Goal: Task Accomplishment & Management: Manage account settings

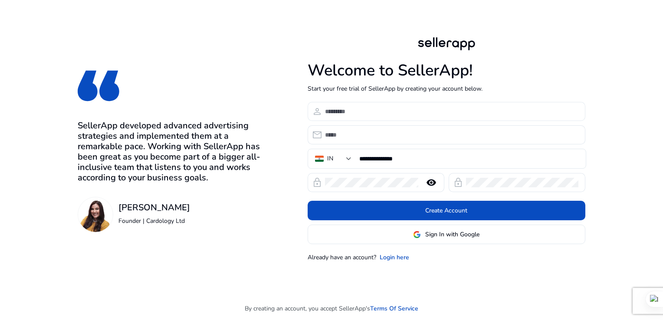
click at [345, 112] on input at bounding box center [451, 112] width 253 height 10
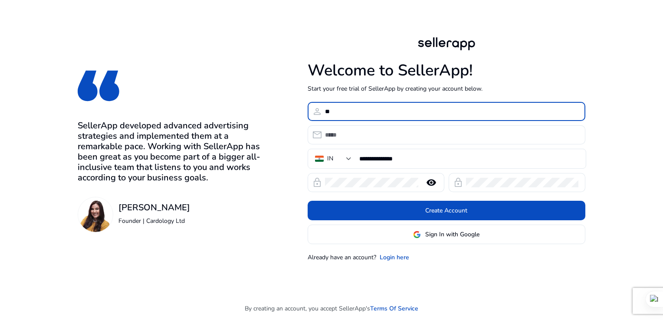
type input "*"
type input "********"
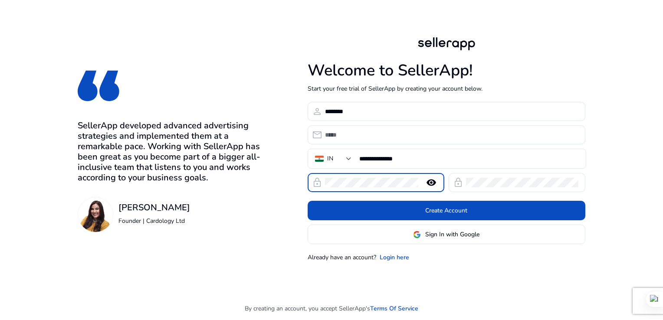
click at [434, 182] on mat-icon "remove_red_eye" at bounding box center [431, 182] width 21 height 10
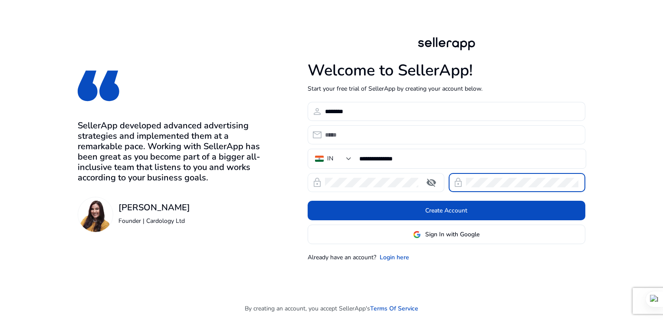
click at [340, 138] on input "email" at bounding box center [451, 135] width 253 height 10
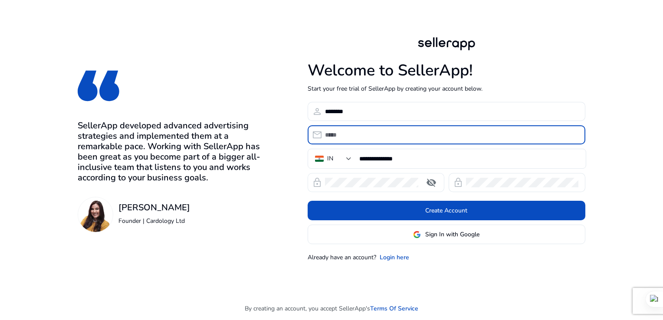
type input "**********"
click at [352, 108] on input "********" at bounding box center [451, 112] width 253 height 10
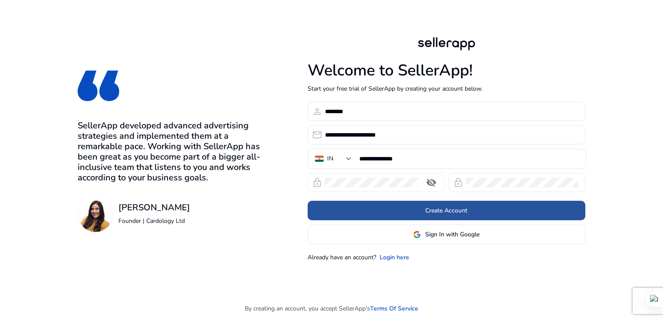
click at [467, 207] on span at bounding box center [447, 210] width 278 height 21
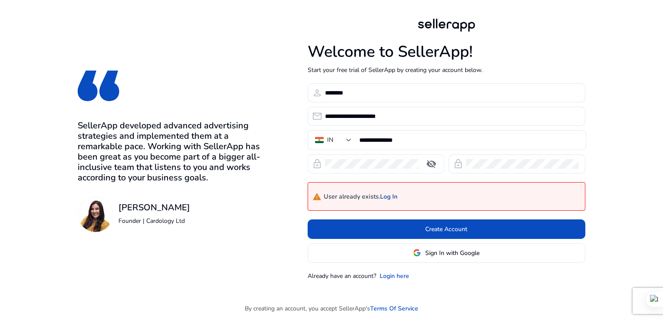
click at [392, 199] on link "Log In" at bounding box center [388, 197] width 17 height 7
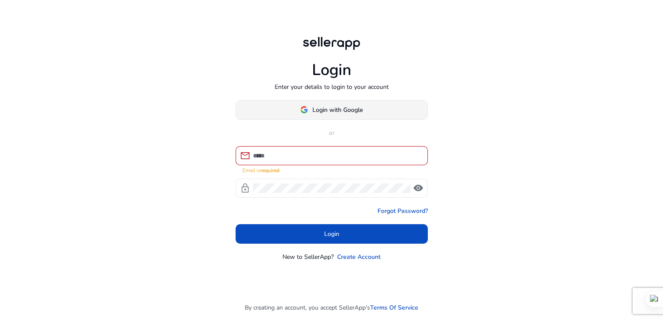
type input "**********"
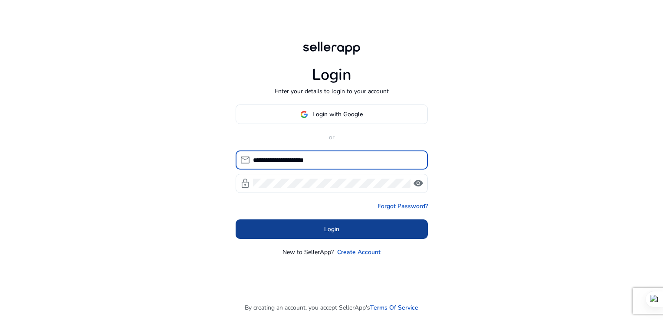
click at [333, 232] on span "Login" at bounding box center [331, 229] width 15 height 9
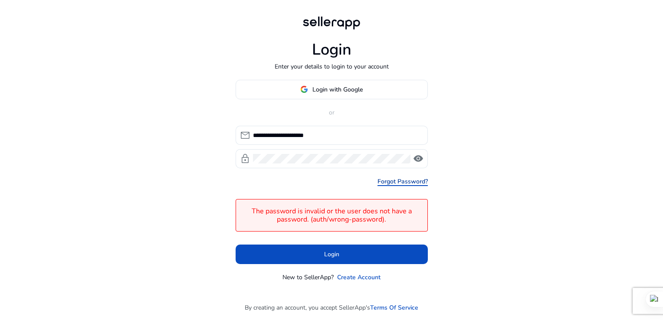
click at [417, 181] on link "Forgot Password?" at bounding box center [403, 181] width 50 height 9
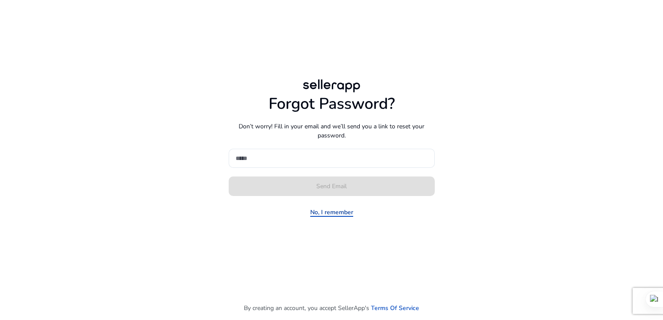
click at [323, 215] on link "No, I remember" at bounding box center [331, 212] width 43 height 9
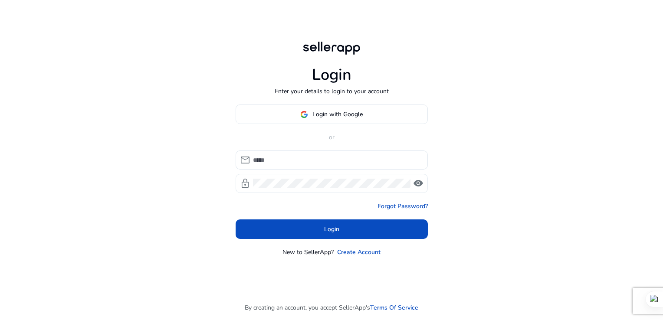
type input "**********"
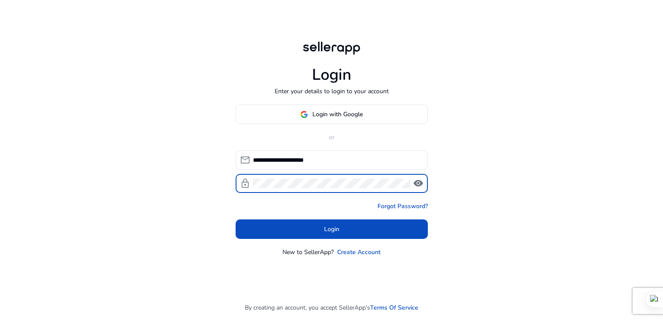
click at [420, 182] on span "visibility" at bounding box center [418, 183] width 10 height 10
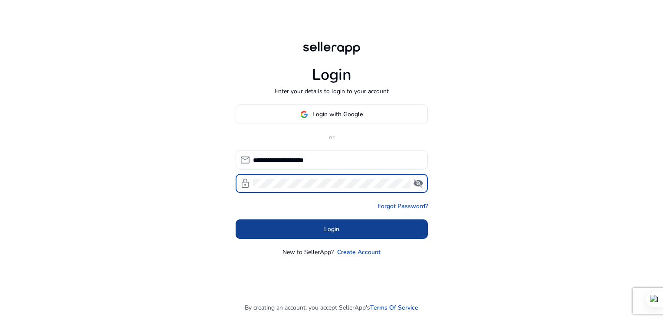
click at [332, 232] on span "Login" at bounding box center [331, 229] width 15 height 9
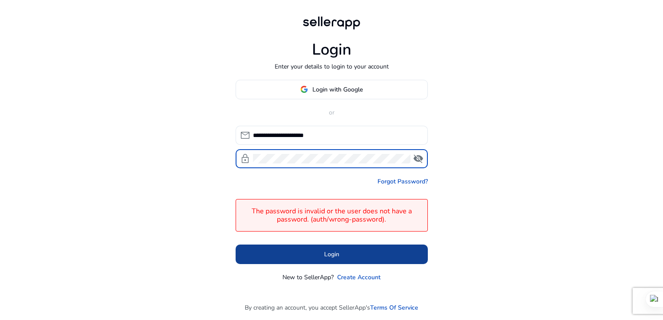
click at [328, 258] on span "Login" at bounding box center [331, 254] width 15 height 9
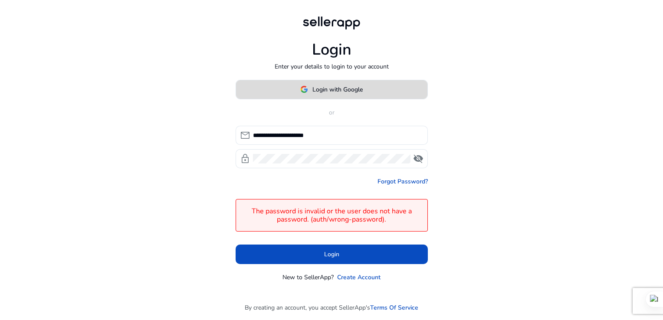
click at [337, 88] on span "Login with Google" at bounding box center [337, 89] width 50 height 9
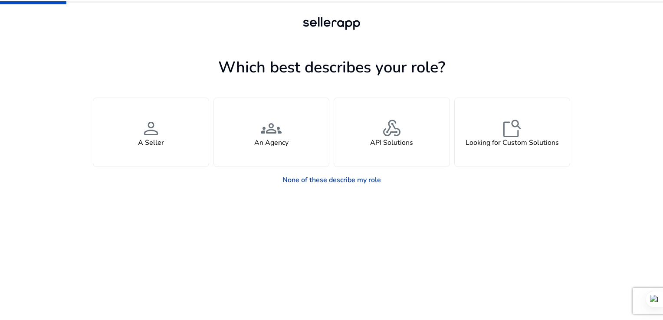
click at [360, 181] on link "None of these describe my role" at bounding box center [332, 179] width 112 height 17
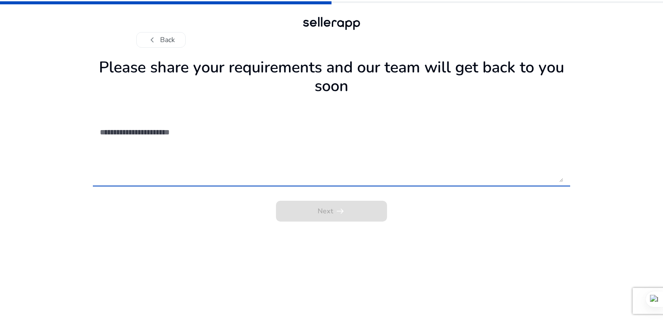
click at [123, 133] on textarea at bounding box center [331, 152] width 463 height 62
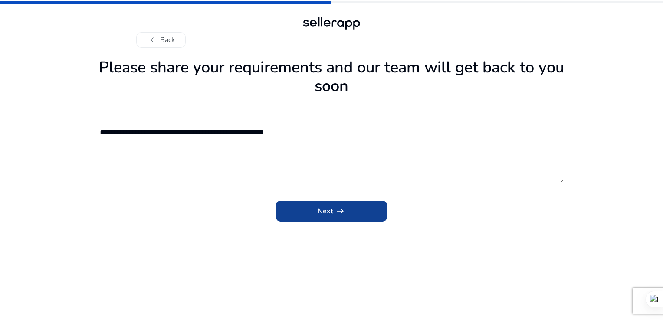
type textarea "**********"
click at [323, 221] on span "submit" at bounding box center [331, 211] width 111 height 21
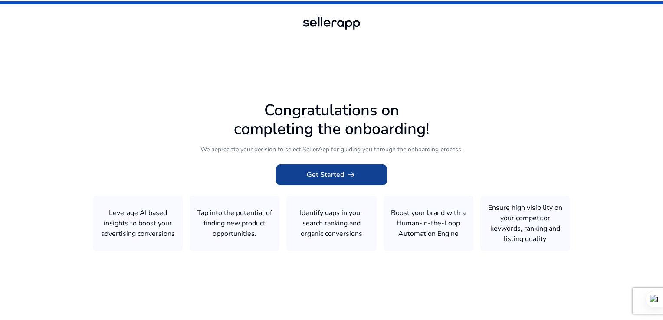
click at [350, 177] on span "arrow_right_alt" at bounding box center [351, 175] width 10 height 10
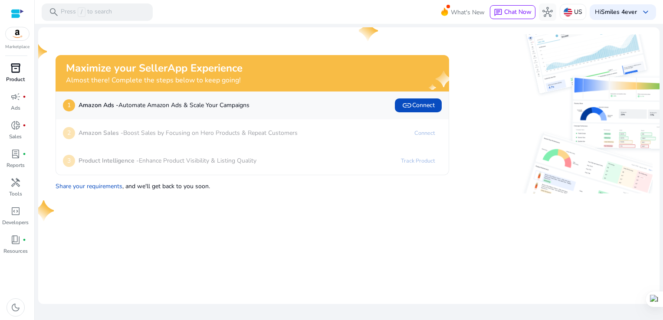
click at [7, 71] on div "inventory_2" at bounding box center [15, 68] width 24 height 14
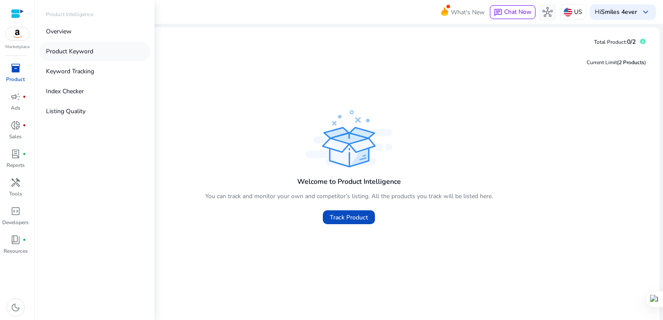
click at [76, 51] on p "Product Keyword" at bounding box center [69, 51] width 47 height 9
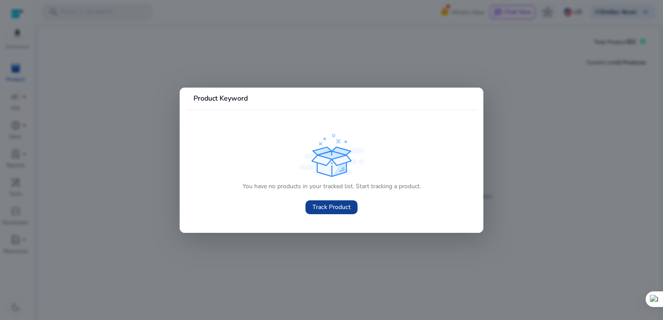
click at [344, 210] on span "Track Product" at bounding box center [331, 207] width 38 height 9
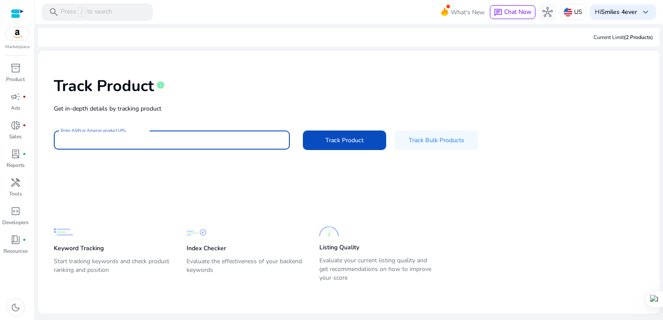
click at [140, 141] on input "Enter ASIN or Amazon product URL" at bounding box center [172, 140] width 222 height 10
paste input "**********"
type input "**********"
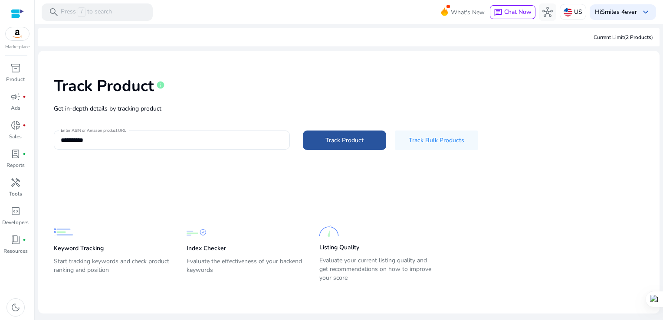
click at [344, 140] on span "Track Product" at bounding box center [344, 140] width 38 height 9
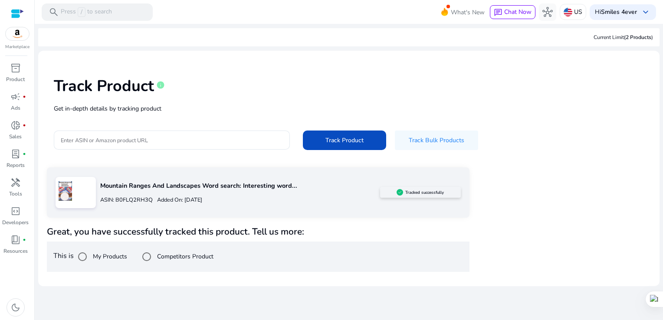
click at [290, 235] on h4 "Great, you have successfully tracked this product. Tell us more:" at bounding box center [258, 232] width 423 height 11
click at [136, 194] on div "ASIN: B0FLQ2RH3Q Added On: [DATE]" at bounding box center [239, 200] width 279 height 14
click at [202, 201] on p "Added On: [DATE]" at bounding box center [177, 200] width 49 height 8
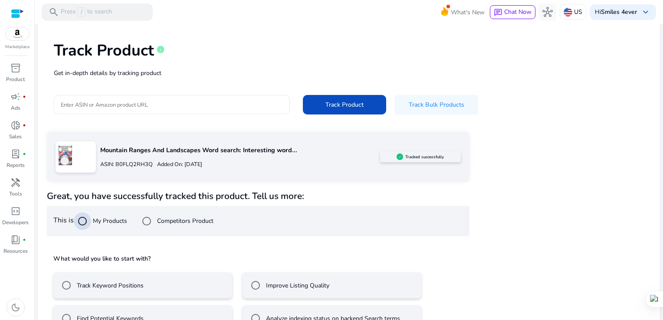
scroll to position [59, 0]
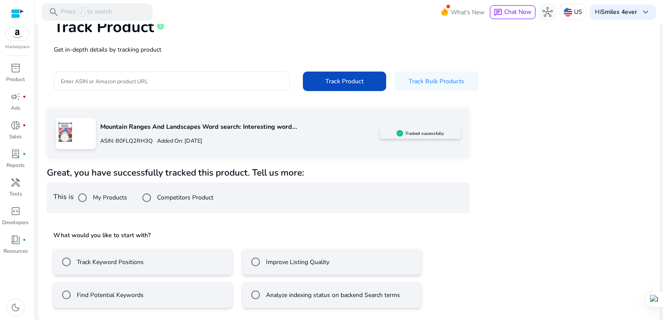
click at [223, 222] on div "What would you like to start with? Track Keyword Positions Improve Listing Qual…" at bounding box center [258, 268] width 423 height 93
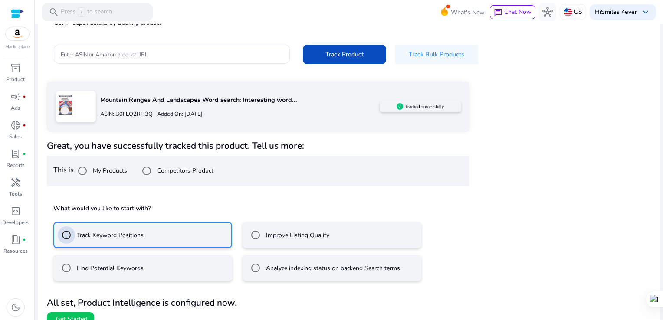
scroll to position [97, 0]
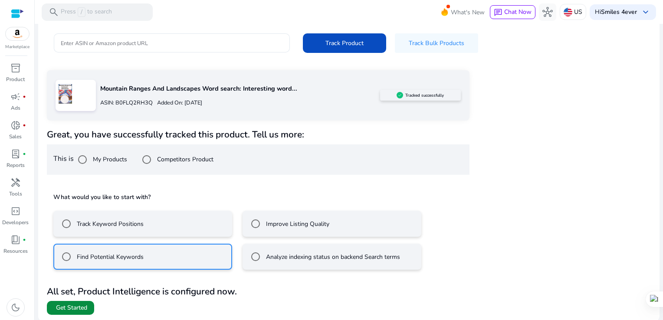
click at [81, 304] on span "Get Started" at bounding box center [71, 308] width 31 height 9
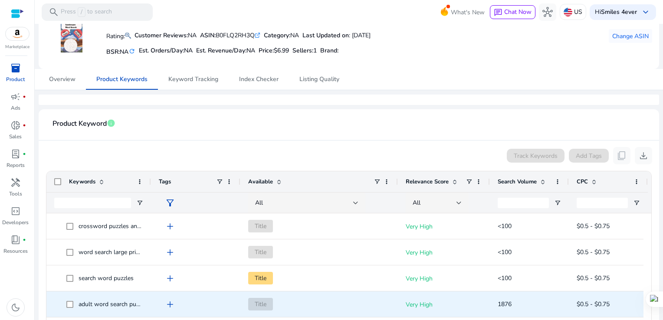
scroll to position [130, 0]
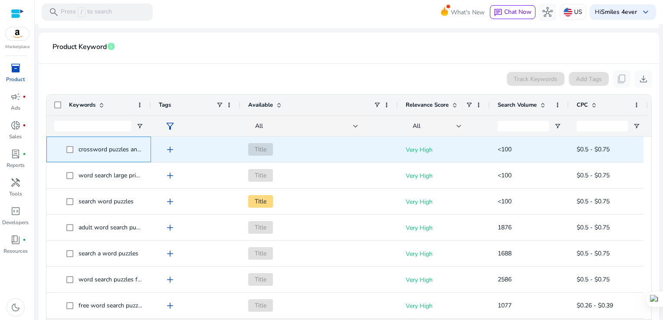
click at [126, 151] on span "crossword puzzles and word searches" at bounding box center [130, 149] width 103 height 8
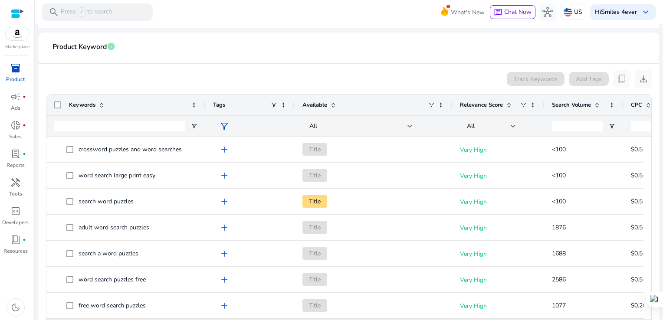
drag, startPoint x: 149, startPoint y: 103, endPoint x: 204, endPoint y: 105, distance: 54.3
click at [204, 105] on div at bounding box center [204, 105] width 3 height 21
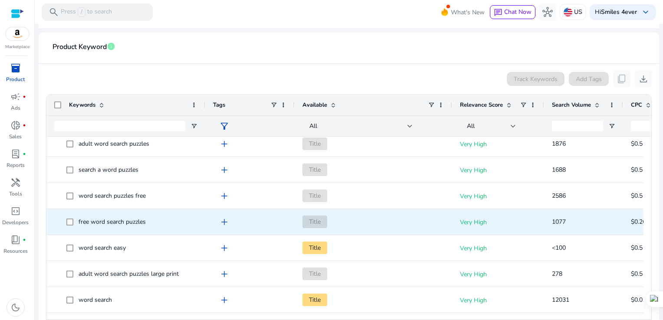
scroll to position [0, 0]
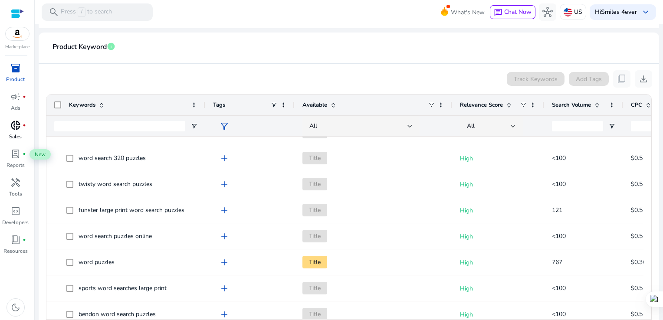
click at [16, 126] on span "donut_small" at bounding box center [15, 125] width 10 height 10
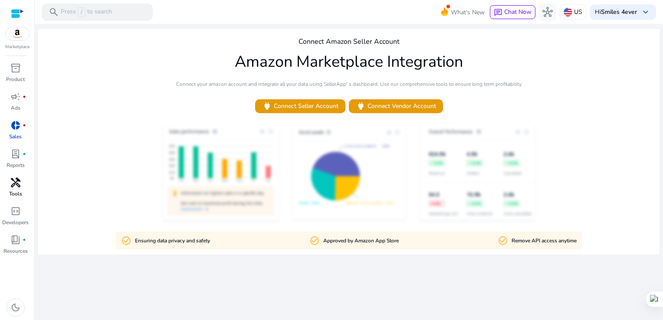
click at [19, 186] on span "handyman" at bounding box center [15, 182] width 10 height 10
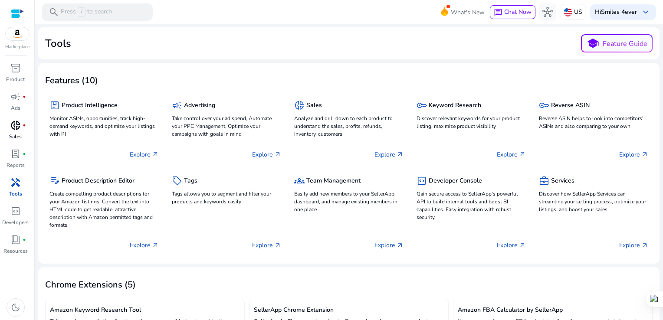
click at [201, 51] on div "Tools school Feature Guide" at bounding box center [348, 43] width 607 height 18
click at [644, 10] on span "keyboard_arrow_down" at bounding box center [645, 12] width 10 height 10
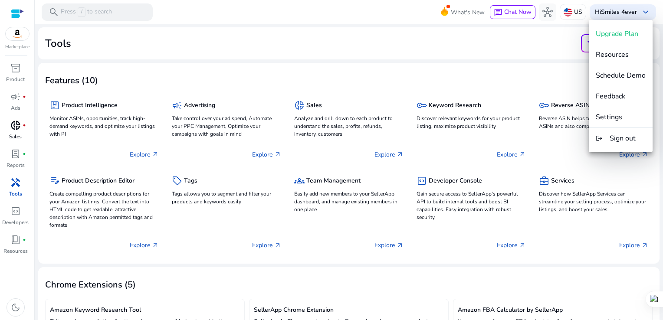
click at [595, 13] on div at bounding box center [331, 160] width 663 height 320
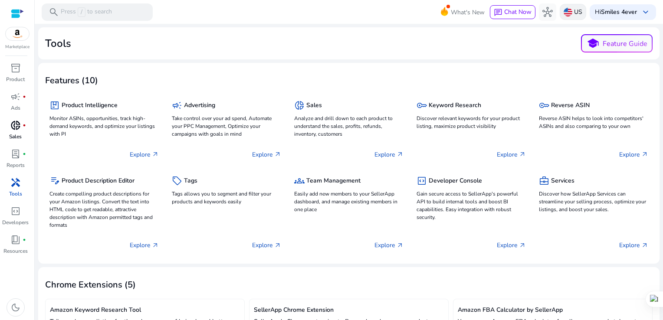
click at [564, 12] on img at bounding box center [568, 12] width 9 height 9
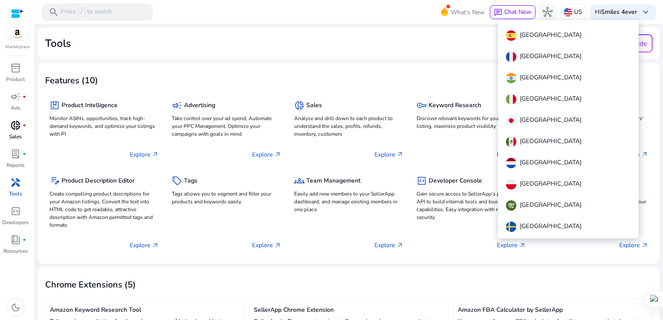
scroll to position [92, 0]
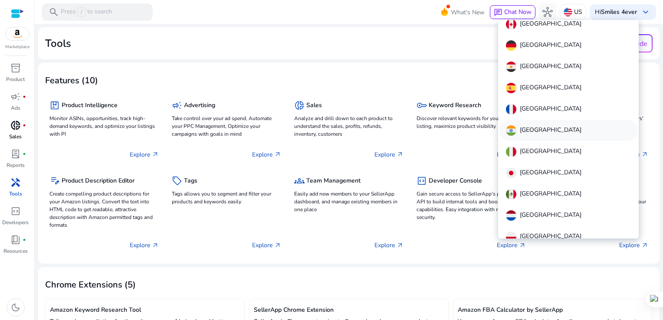
click at [529, 126] on p "[GEOGRAPHIC_DATA]" at bounding box center [551, 130] width 62 height 10
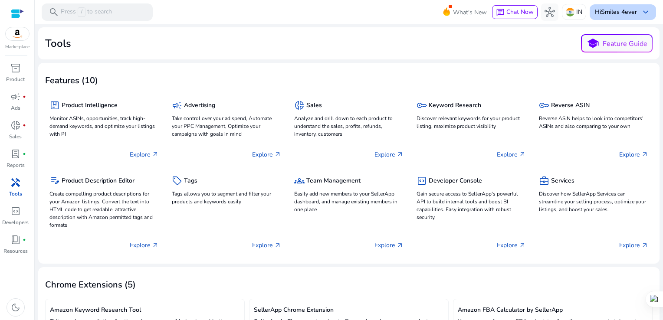
click at [627, 13] on b "Smiles 4ever" at bounding box center [619, 12] width 36 height 8
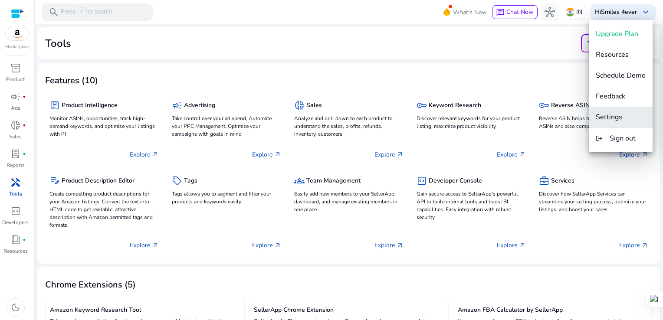
click at [604, 115] on span "Settings" at bounding box center [609, 117] width 26 height 10
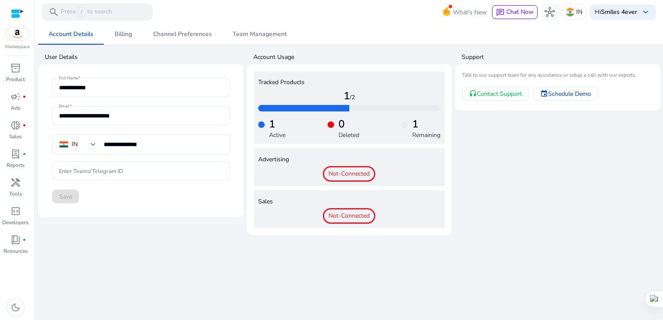
click at [118, 169] on input "Enter Teams/Telegram ID" at bounding box center [141, 171] width 164 height 10
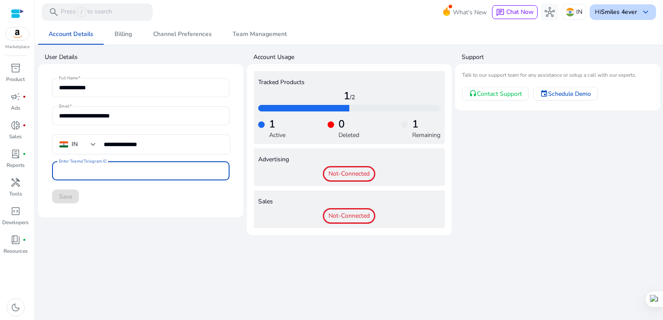
click at [620, 13] on b "Smiles 4ever" at bounding box center [619, 12] width 36 height 8
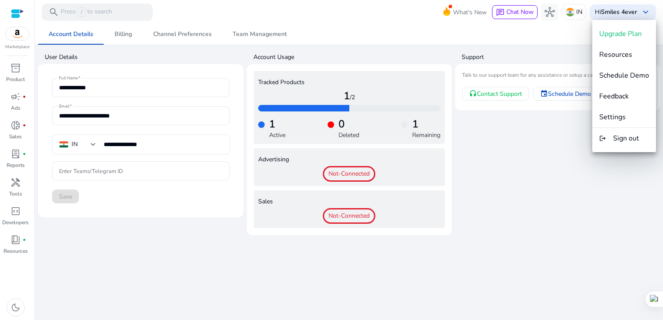
click at [613, 118] on span "Settings" at bounding box center [612, 117] width 26 height 10
